Goal: Information Seeking & Learning: Find specific fact

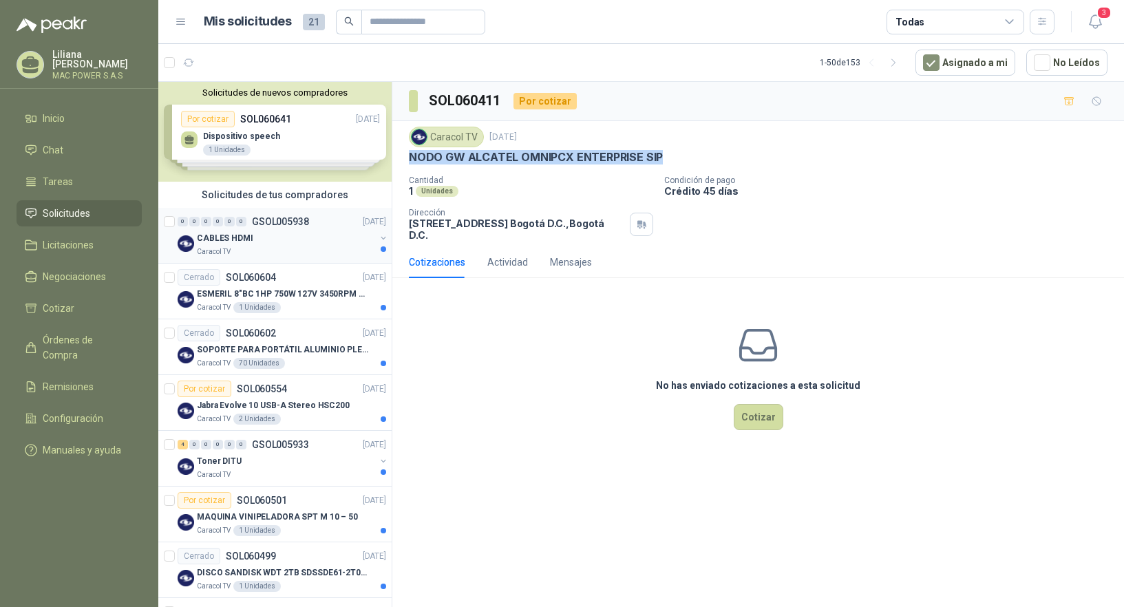
click at [276, 245] on div "CABLES HDMI" at bounding box center [286, 238] width 178 height 17
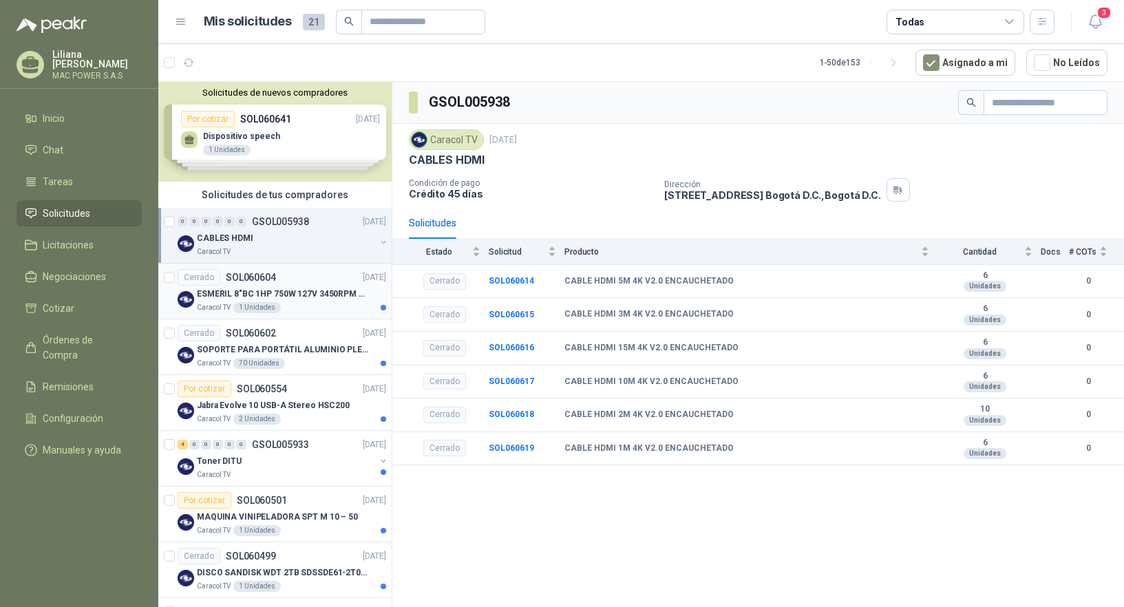
click at [253, 293] on p "ESMERIL 8"BC 1HP 750W 127V 3450RPM URREA" at bounding box center [282, 294] width 171 height 13
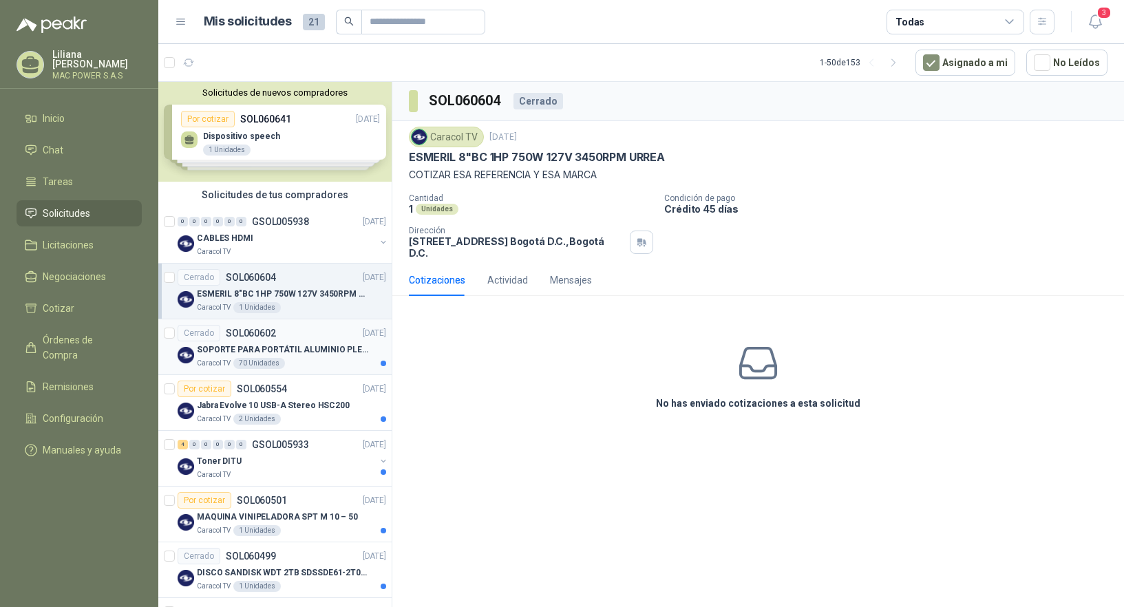
click at [268, 348] on p "SOPORTE PARA PORTÁTIL ALUMINIO PLEGABLE VTA" at bounding box center [282, 350] width 171 height 13
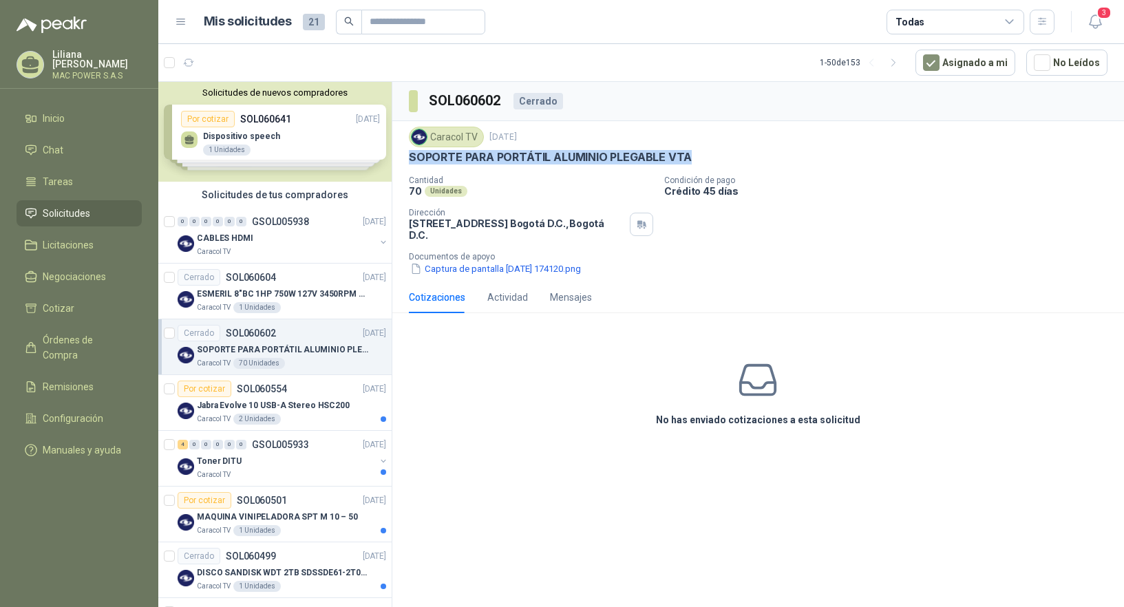
drag, startPoint x: 411, startPoint y: 156, endPoint x: 709, endPoint y: 153, distance: 298.2
click at [709, 153] on div "SOPORTE PARA PORTÁTIL ALUMINIO PLEGABLE VTA" at bounding box center [758, 157] width 699 height 14
click at [259, 397] on div "Por cotizar SOL060554" at bounding box center [232, 389] width 109 height 17
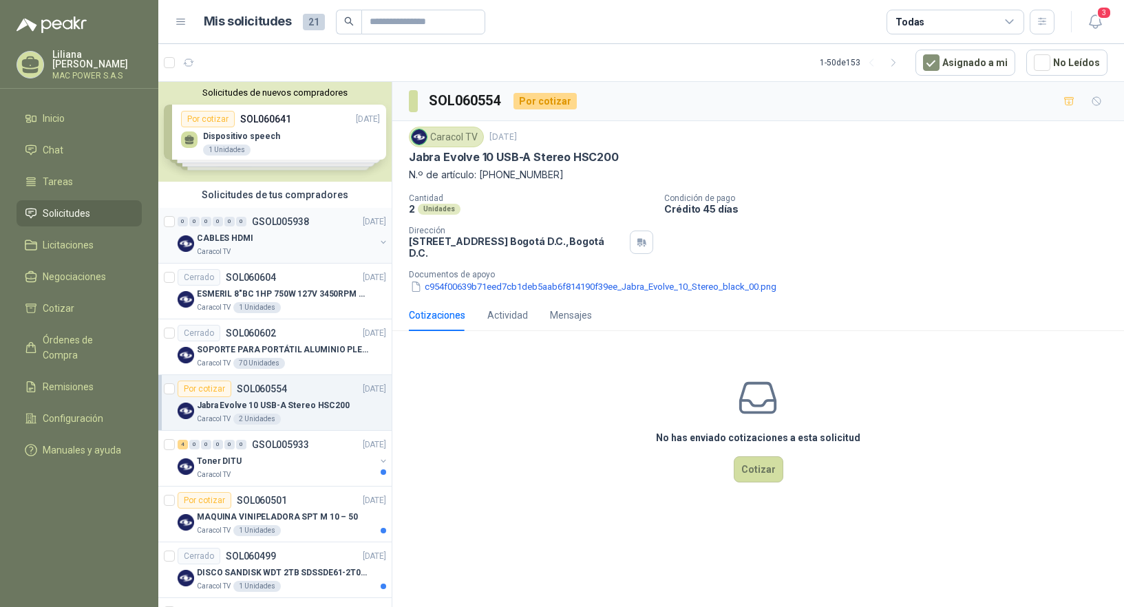
click at [241, 251] on div "Caracol TV" at bounding box center [286, 251] width 178 height 11
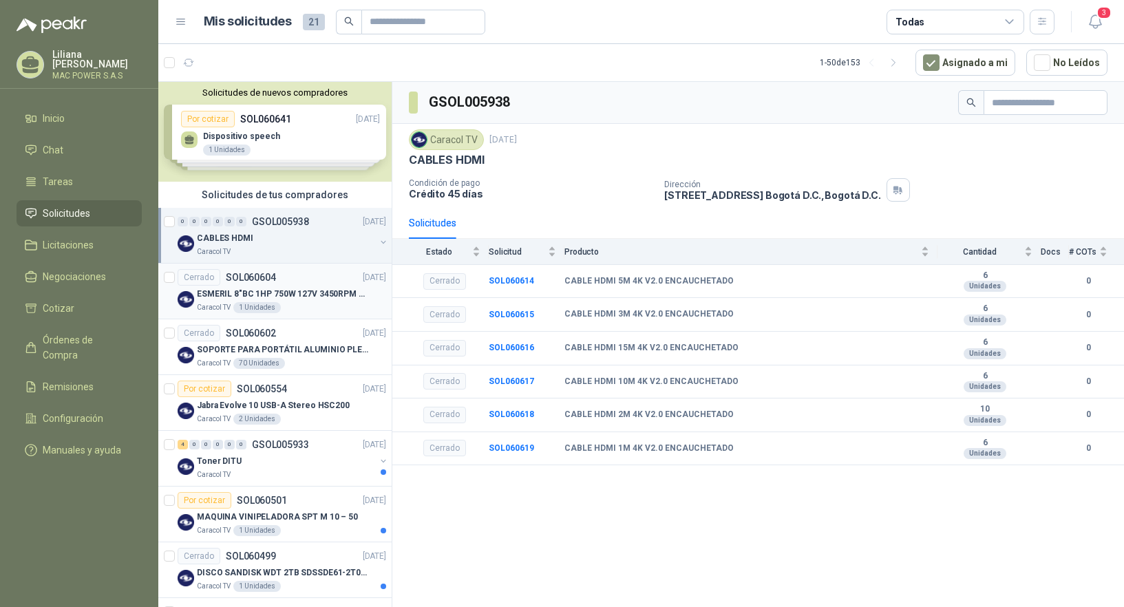
click at [266, 291] on p "ESMERIL 8"BC 1HP 750W 127V 3450RPM URREA" at bounding box center [282, 294] width 171 height 13
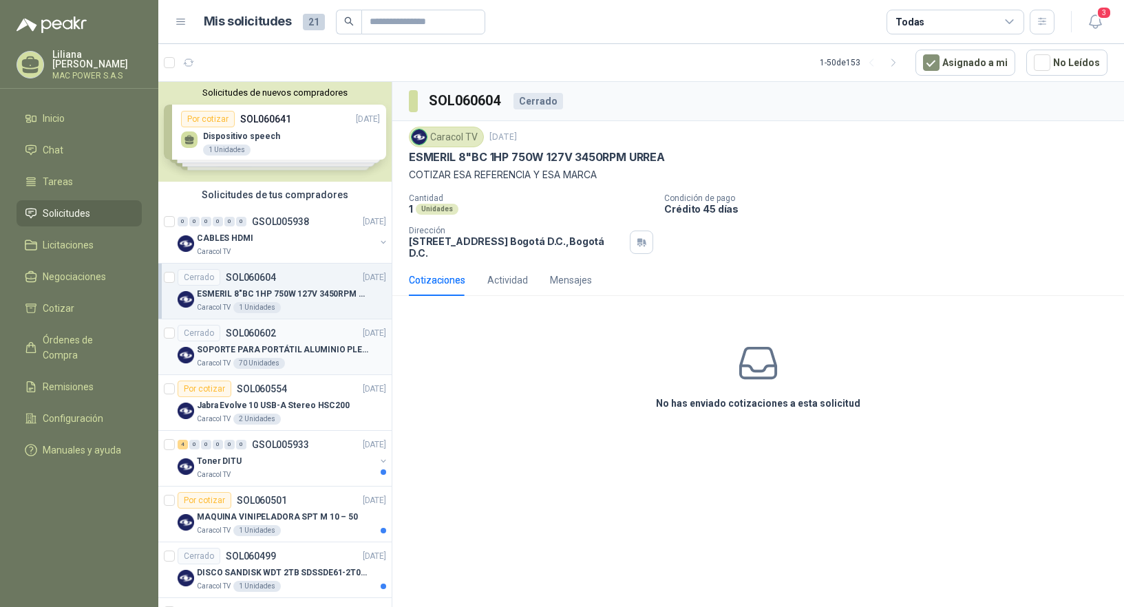
click at [259, 359] on div "70 Unidades" at bounding box center [259, 363] width 52 height 11
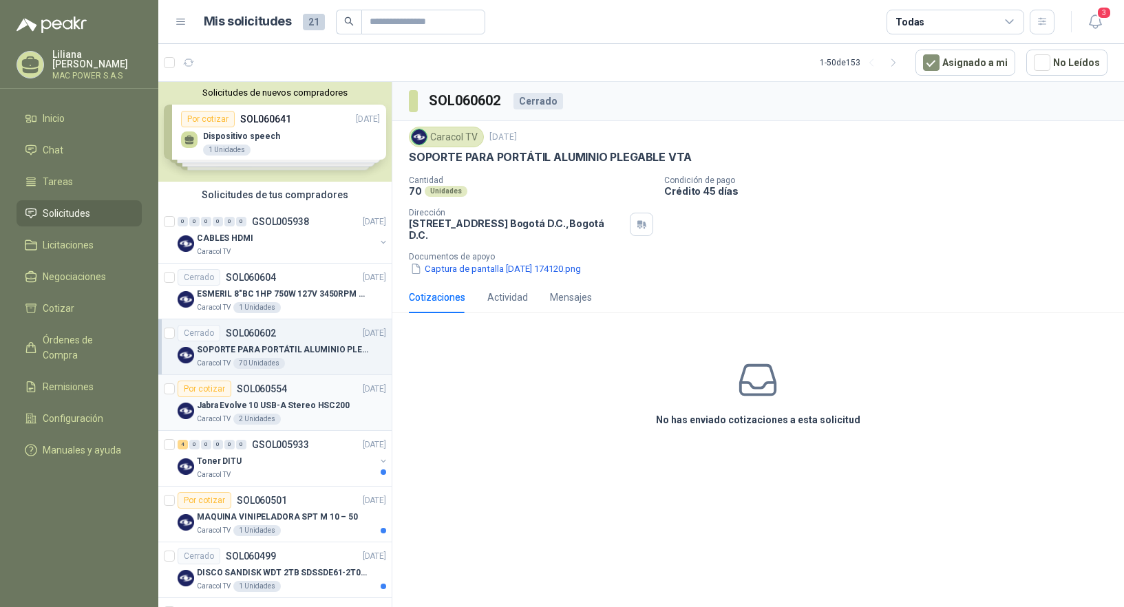
click at [273, 385] on p "SOL060554" at bounding box center [262, 389] width 50 height 10
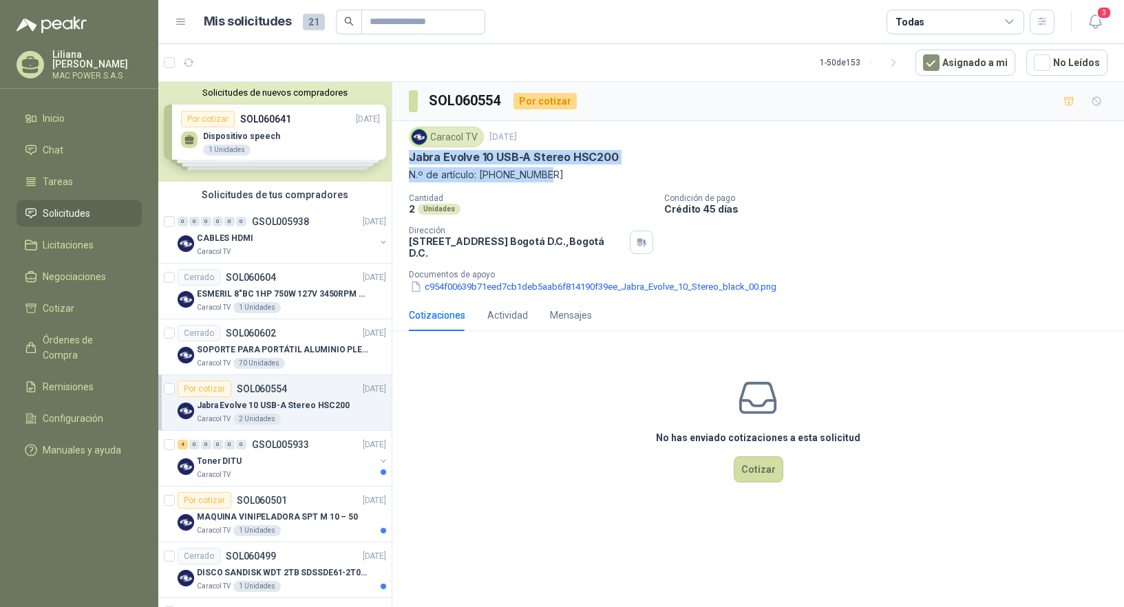
drag, startPoint x: 410, startPoint y: 155, endPoint x: 558, endPoint y: 170, distance: 149.5
click at [558, 170] on div "Caracol TV [DATE] Jabra Evolve 10 USB-A Stereo HSC200 N.º de artículo: [PHONE_N…" at bounding box center [758, 155] width 699 height 56
copy div "Jabra Evolve 10 USB-A Stereo HSC200 N.º de artículo: [PHONE_NUMBER]"
click at [491, 174] on p "N.º de artículo: [PHONE_NUMBER]" at bounding box center [758, 174] width 699 height 15
drag, startPoint x: 483, startPoint y: 175, endPoint x: 554, endPoint y: 181, distance: 71.2
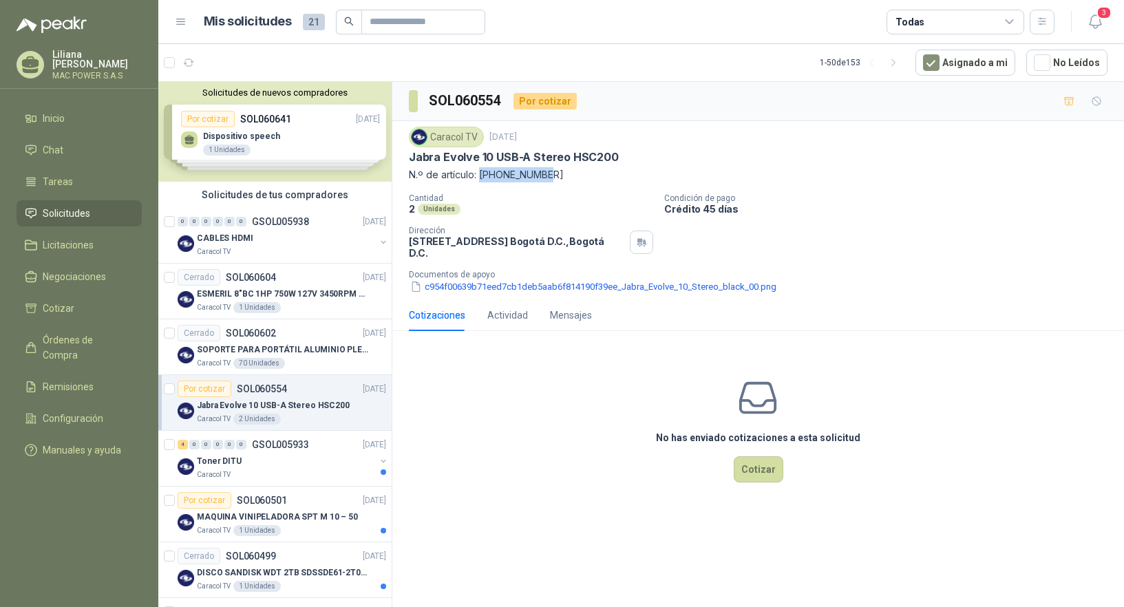
click at [554, 181] on p "N.º de artículo: [PHONE_NUMBER]" at bounding box center [758, 174] width 699 height 15
copy p "[PHONE_NUMBER]"
